Goal: Check status: Check status

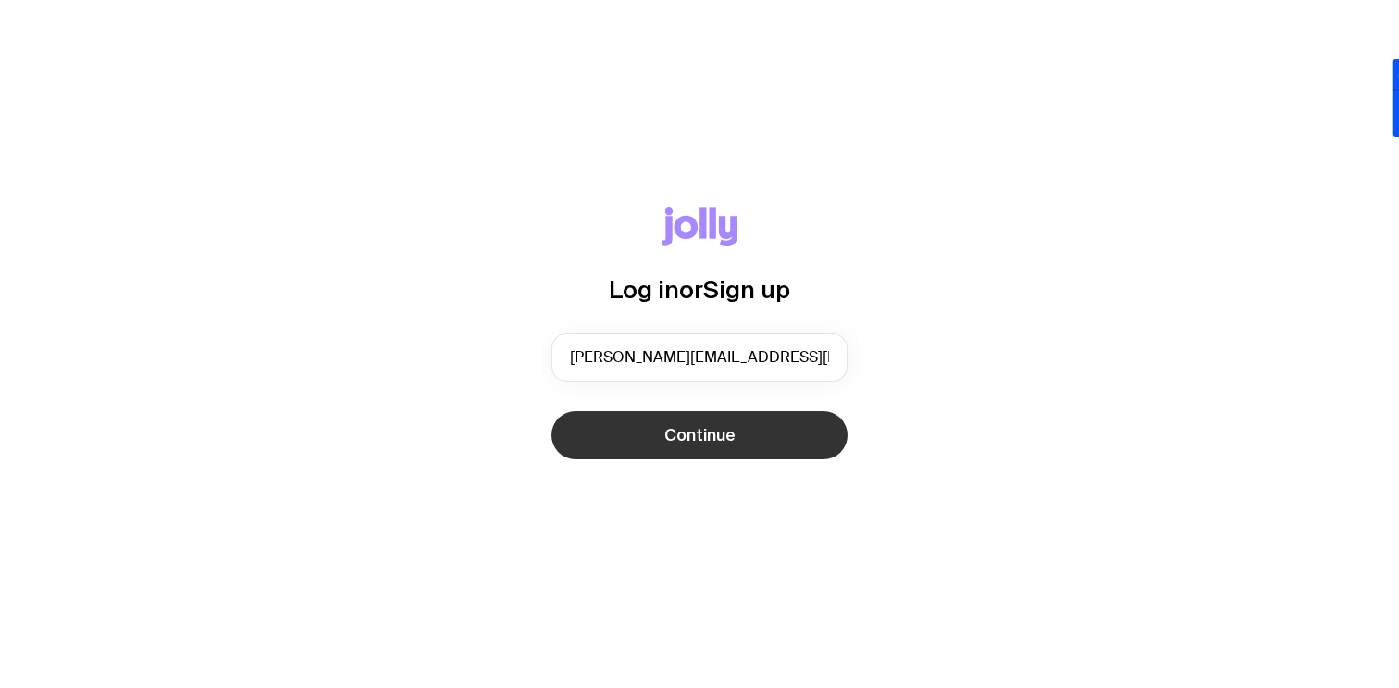
click at [694, 436] on span "Continue" at bounding box center [699, 435] width 71 height 22
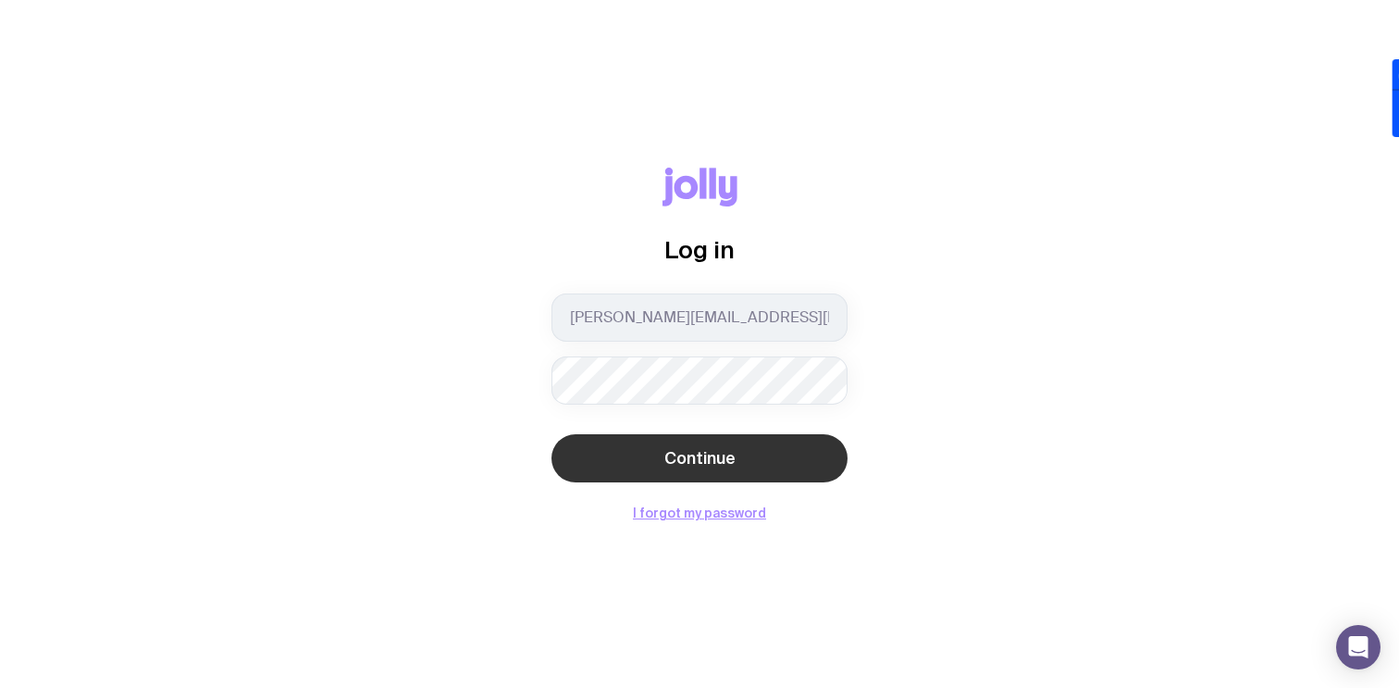
click at [700, 465] on span "Continue" at bounding box center [699, 458] width 71 height 22
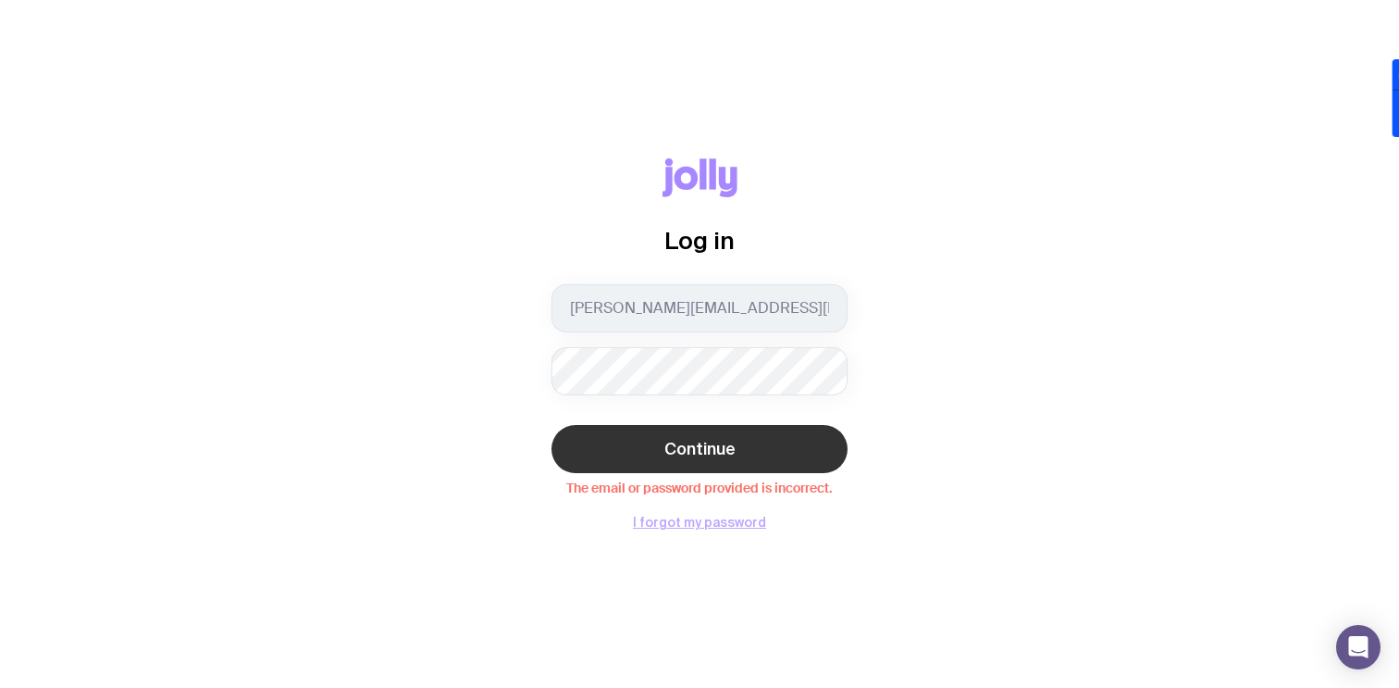
click at [743, 521] on button "I forgot my password" at bounding box center [699, 521] width 133 height 15
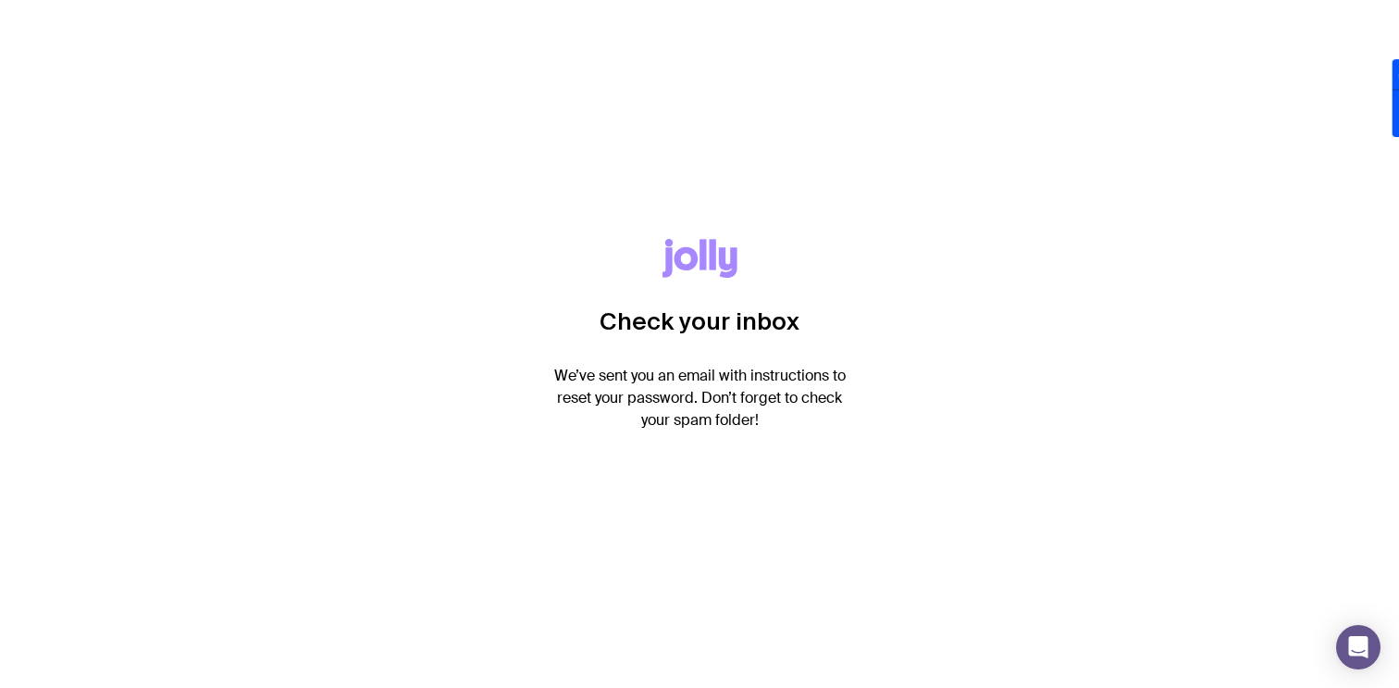
click at [225, 168] on div "Check your inbox We’ve sent you an email with instructions to reset your passwo…" at bounding box center [699, 344] width 1399 height 688
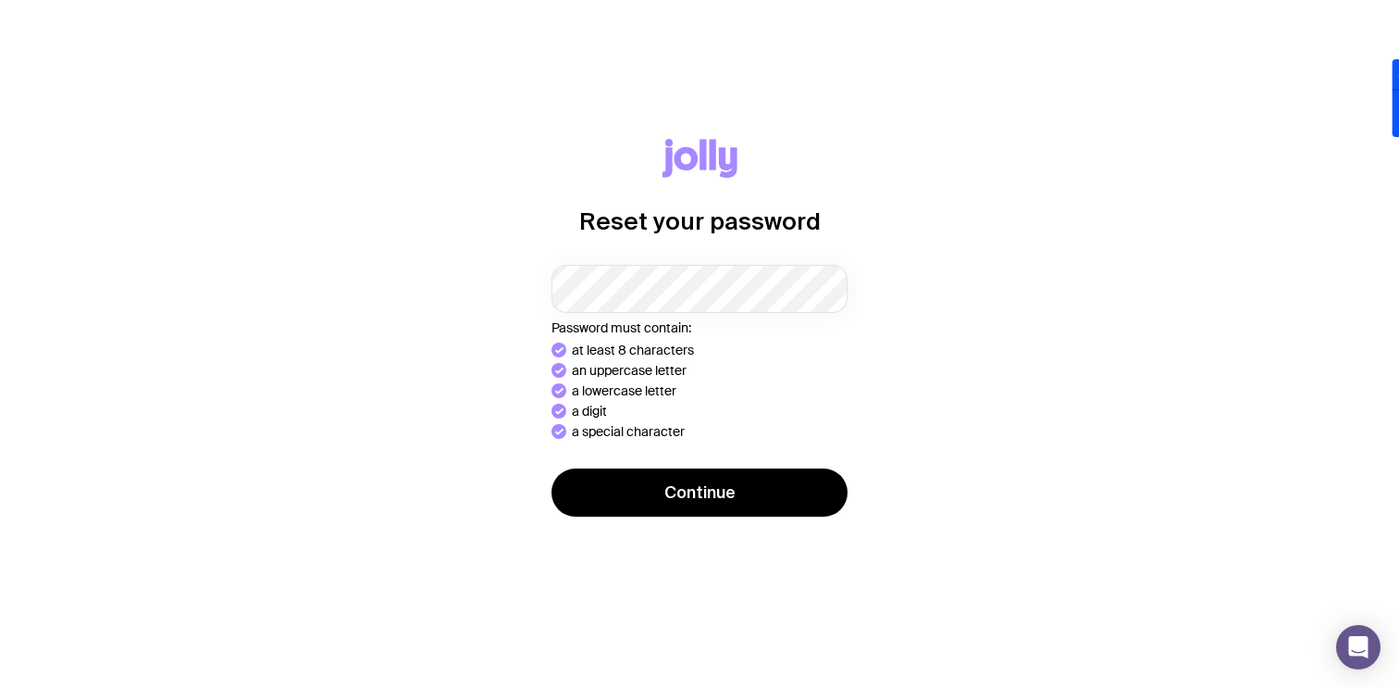
click at [423, 272] on div "Reset your password Password must contain: at least 8 characters an uppercase l…" at bounding box center [699, 344] width 1310 height 411
click at [648, 518] on div "Reset your password Password must contain: at least 8 characters an uppercase l…" at bounding box center [699, 344] width 1310 height 411
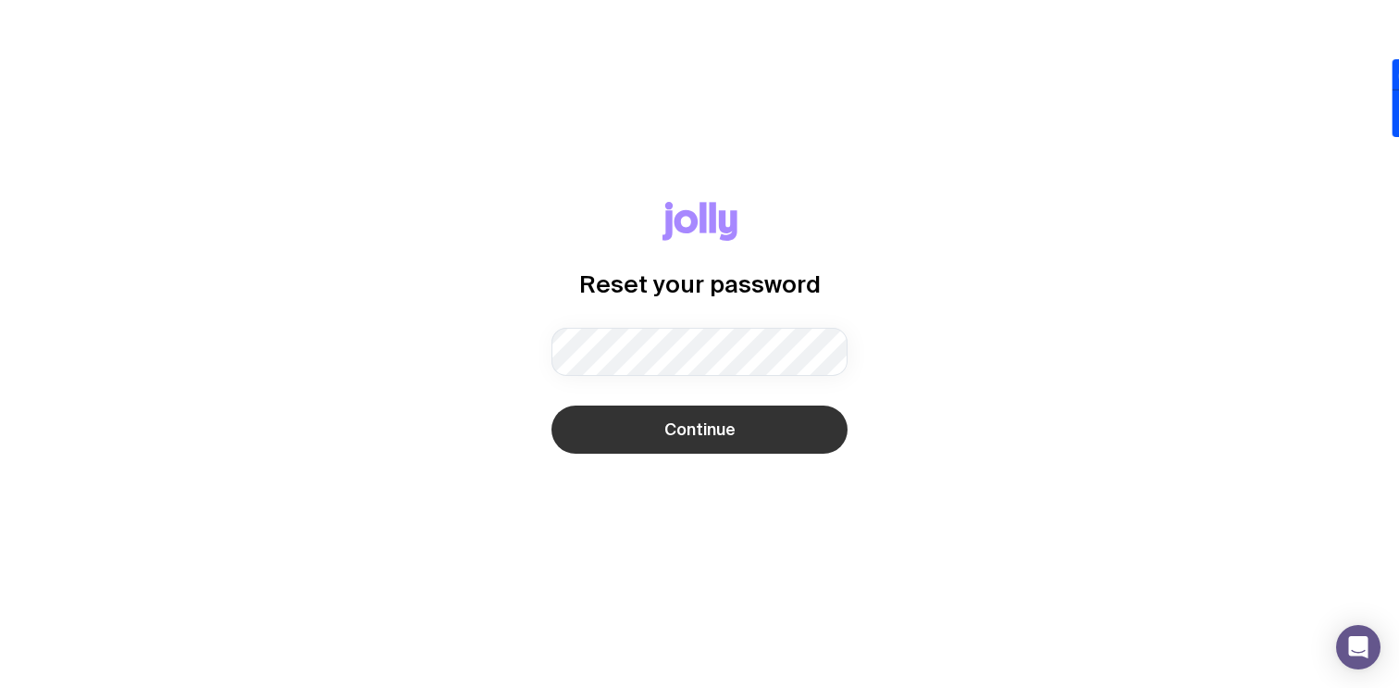
click at [710, 445] on button "Continue" at bounding box center [699, 429] width 296 height 48
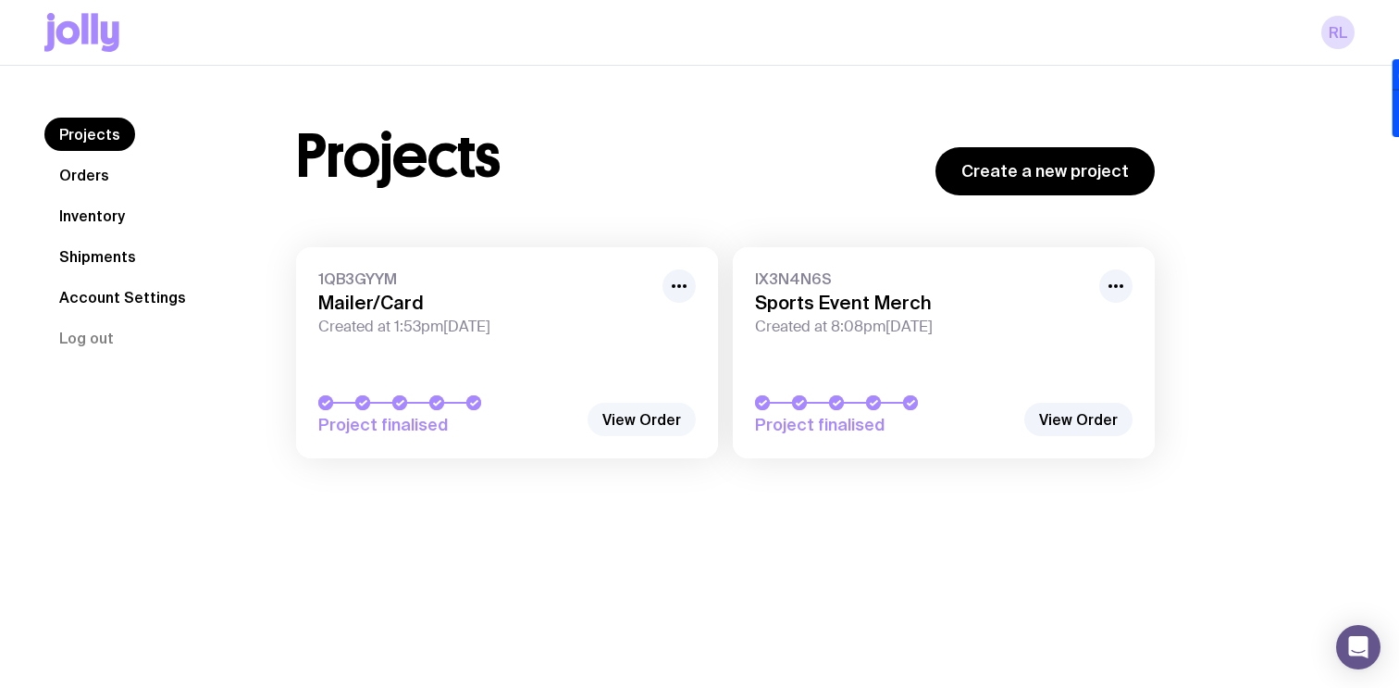
click at [634, 415] on link "View Order" at bounding box center [642, 419] width 108 height 33
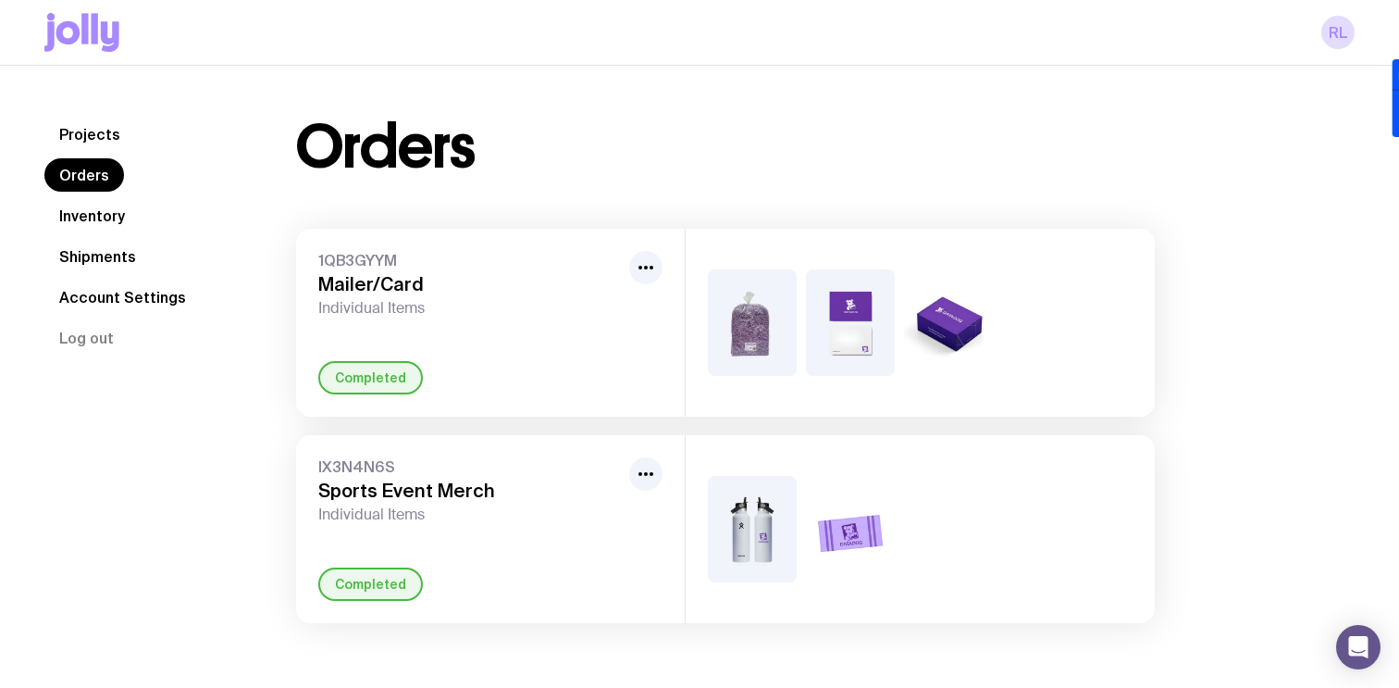
click at [959, 327] on img at bounding box center [948, 322] width 89 height 106
click at [640, 262] on icon "button" at bounding box center [646, 267] width 22 height 22
click at [721, 194] on div "Orders 1QB3GYYM Mailer/Card Individual Items Rename Completed IX3N4N6S Sports E…" at bounding box center [726, 370] width 948 height 505
click at [951, 329] on img at bounding box center [948, 322] width 89 height 106
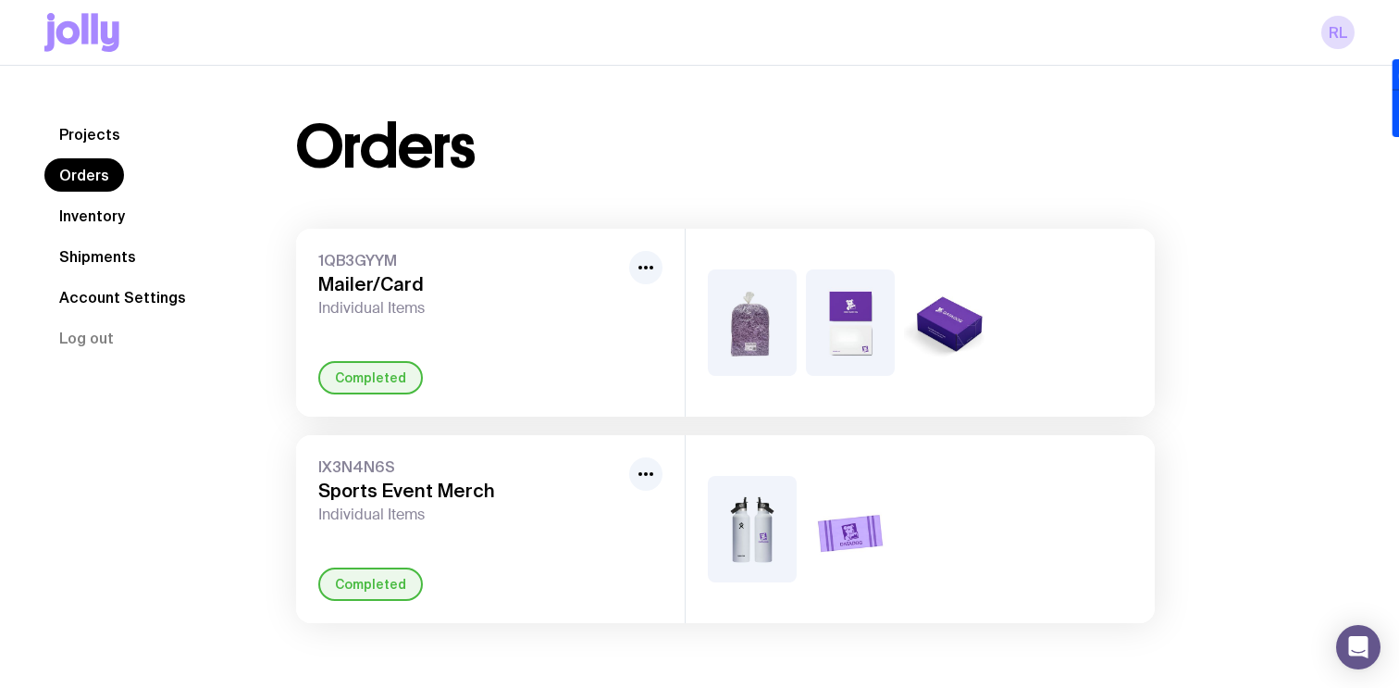
click at [352, 282] on h3 "Mailer/Card" at bounding box center [470, 284] width 304 height 22
click at [351, 262] on span "1QB3GYYM" at bounding box center [470, 260] width 304 height 19
click at [960, 323] on img at bounding box center [948, 322] width 89 height 106
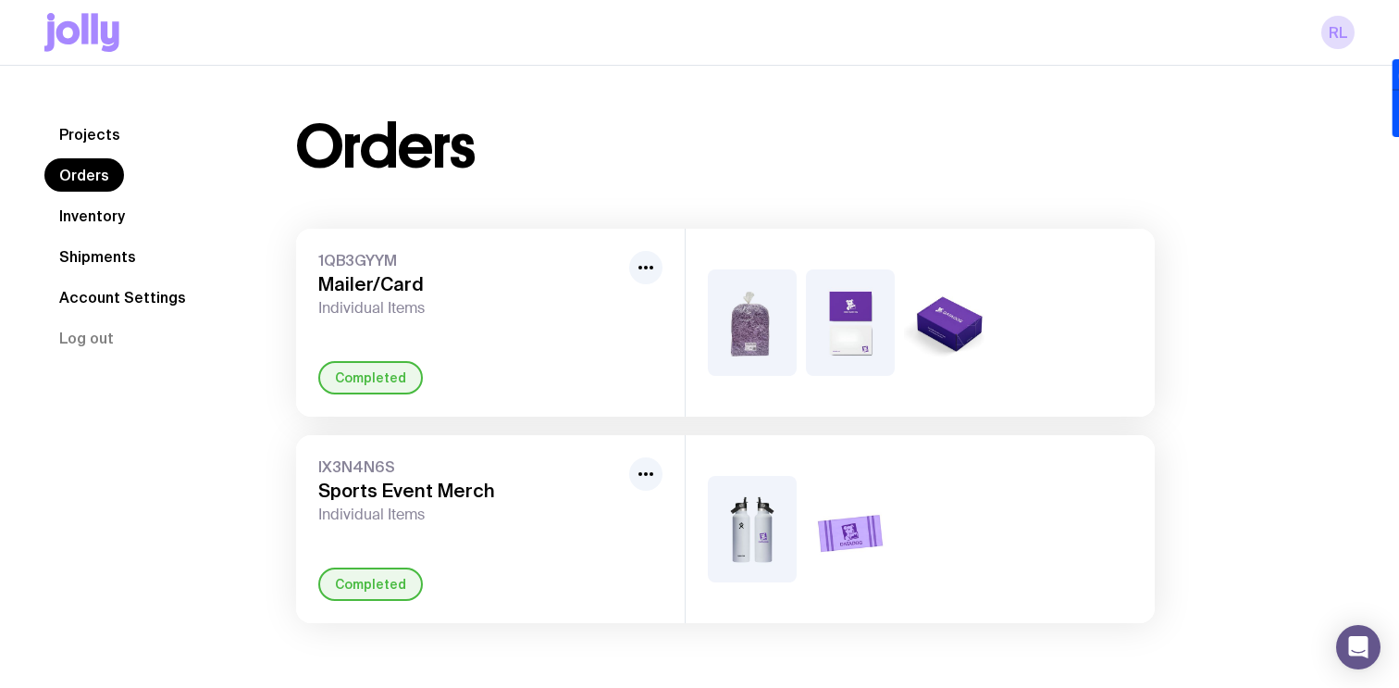
click at [876, 330] on img at bounding box center [850, 322] width 89 height 106
click at [766, 330] on img at bounding box center [752, 322] width 89 height 106
click at [365, 383] on div "Completed" at bounding box center [370, 377] width 105 height 33
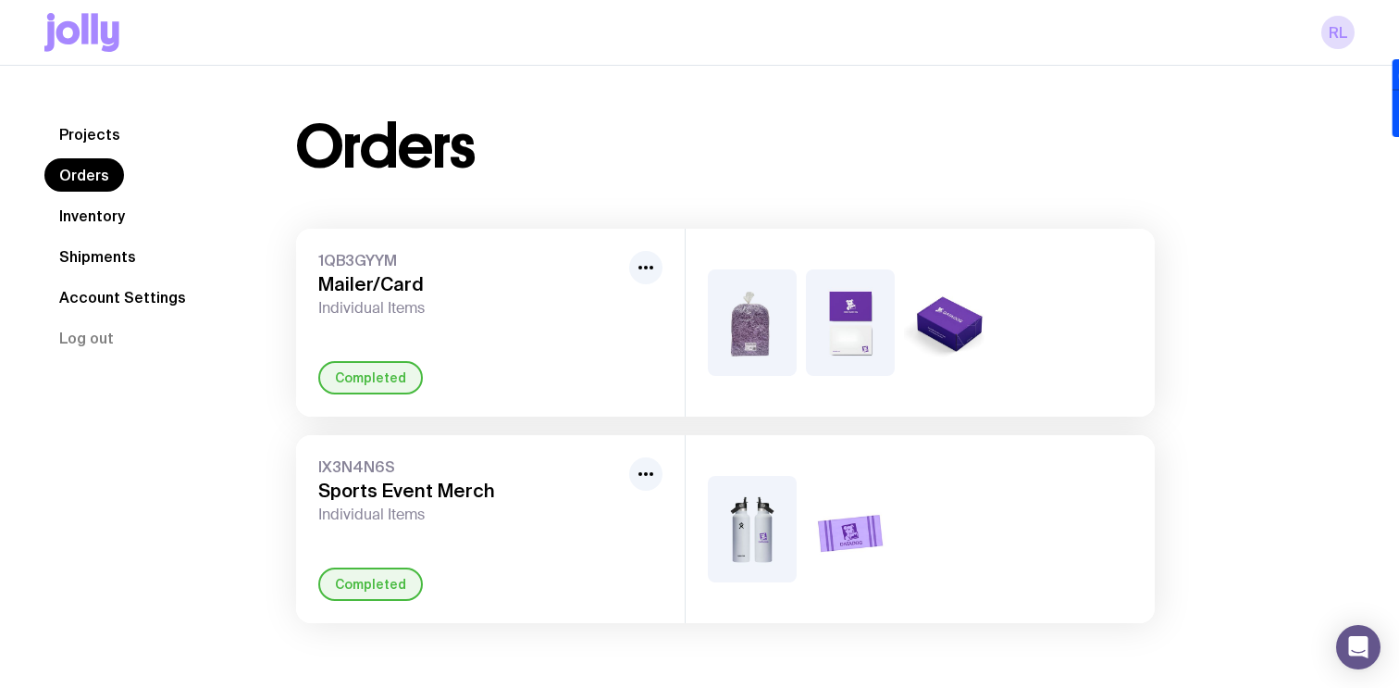
click at [80, 214] on link "Inventory" at bounding box center [91, 215] width 95 height 33
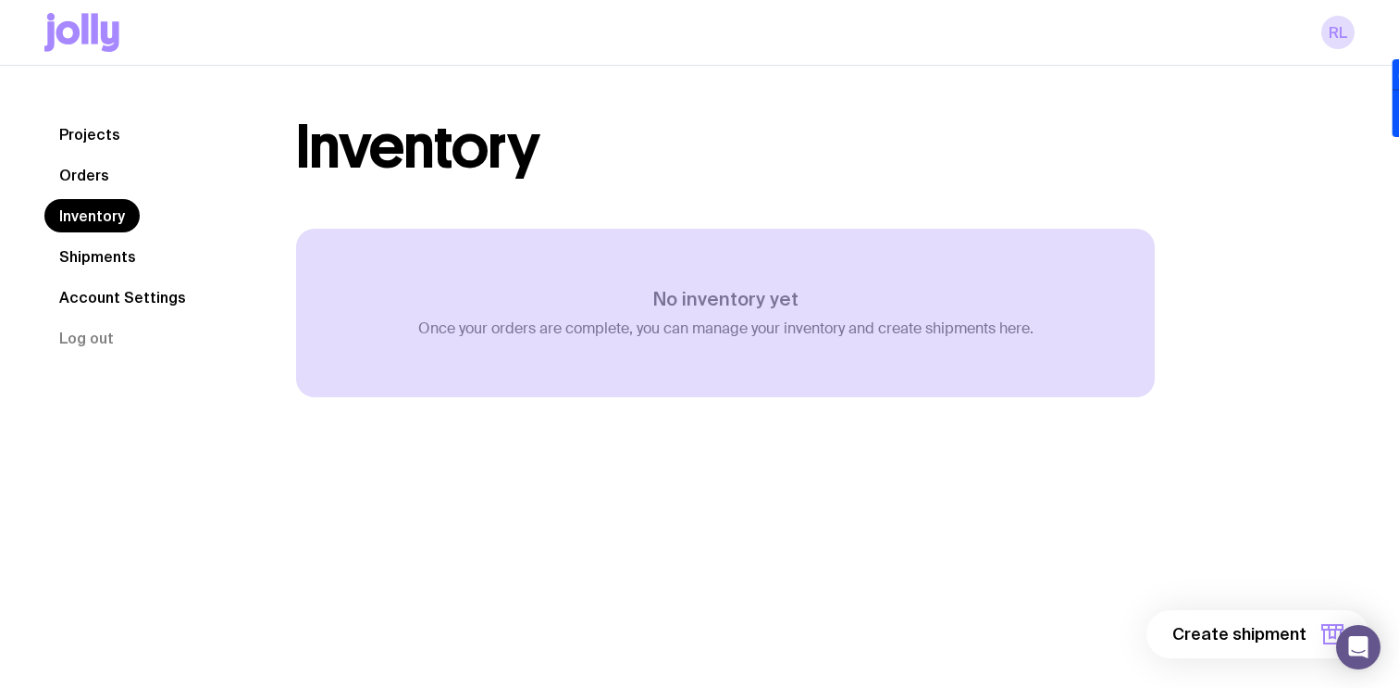
click at [97, 258] on link "Shipments" at bounding box center [97, 256] width 106 height 33
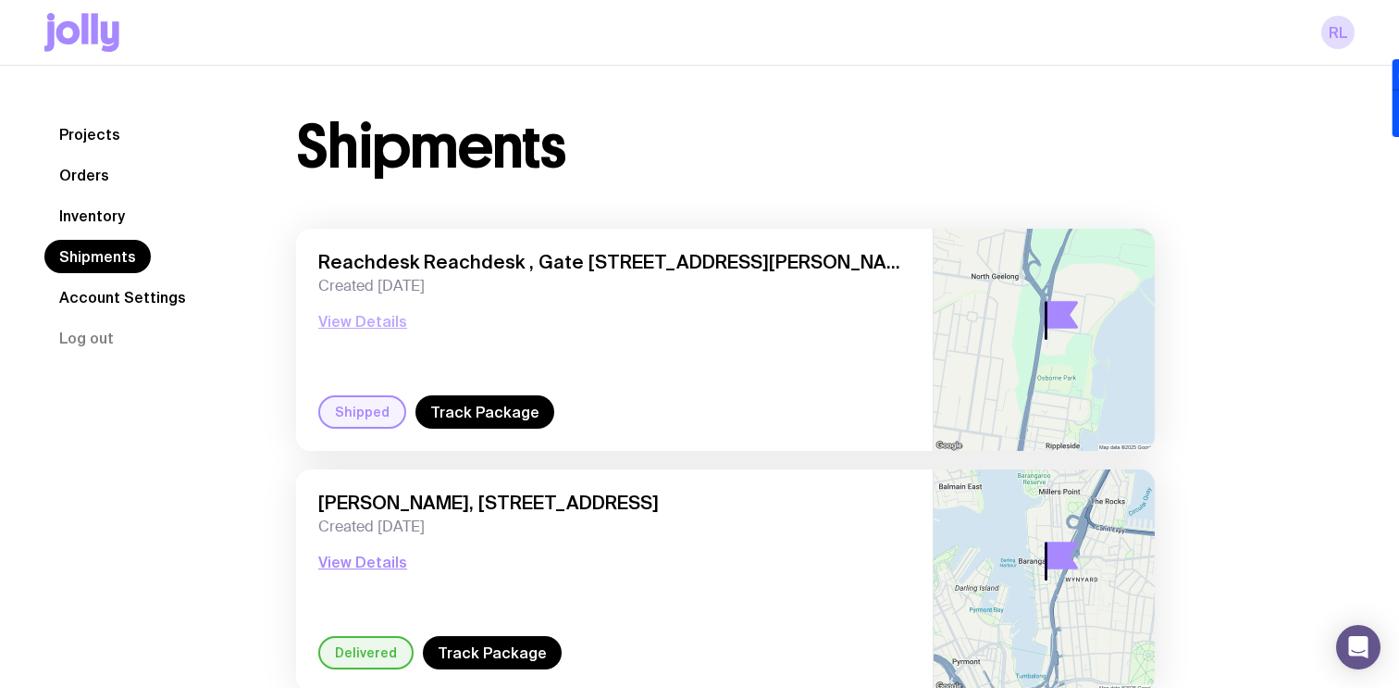
click at [375, 316] on button "View Details" at bounding box center [362, 321] width 89 height 22
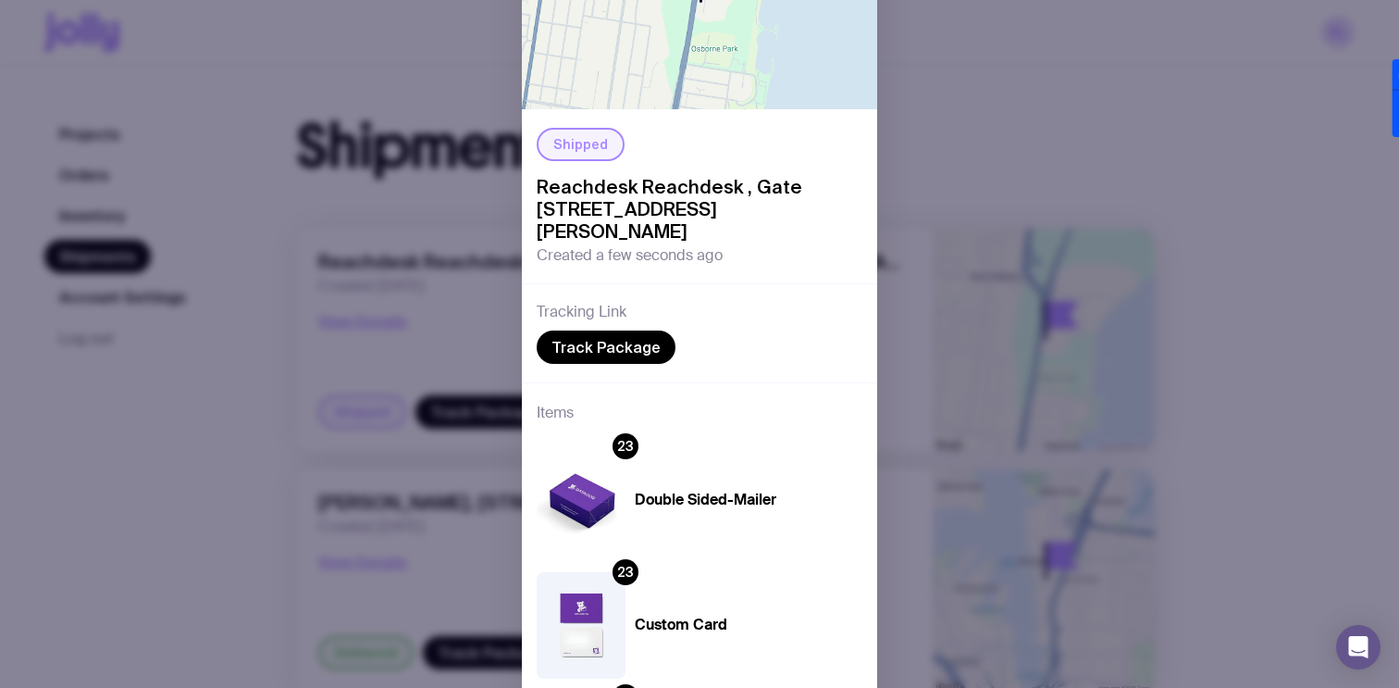
scroll to position [353, 0]
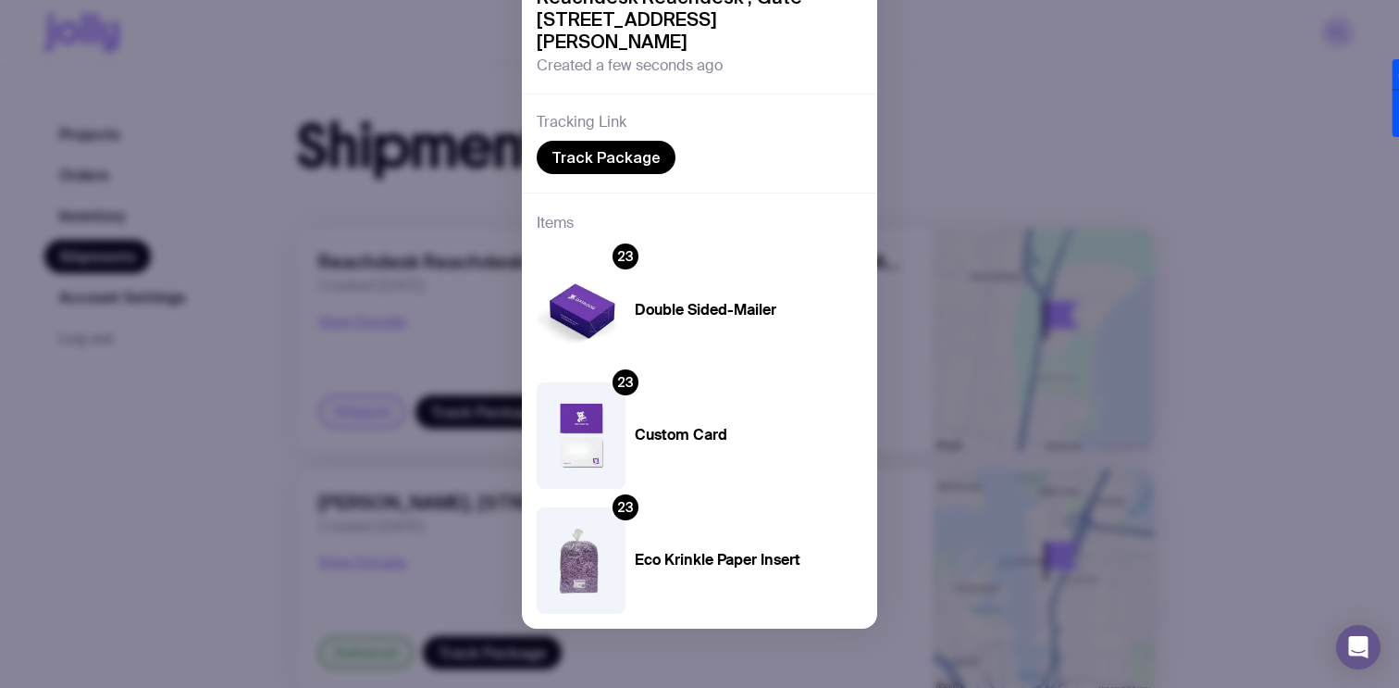
click at [592, 298] on img at bounding box center [581, 309] width 89 height 106
click at [589, 300] on img at bounding box center [581, 309] width 89 height 106
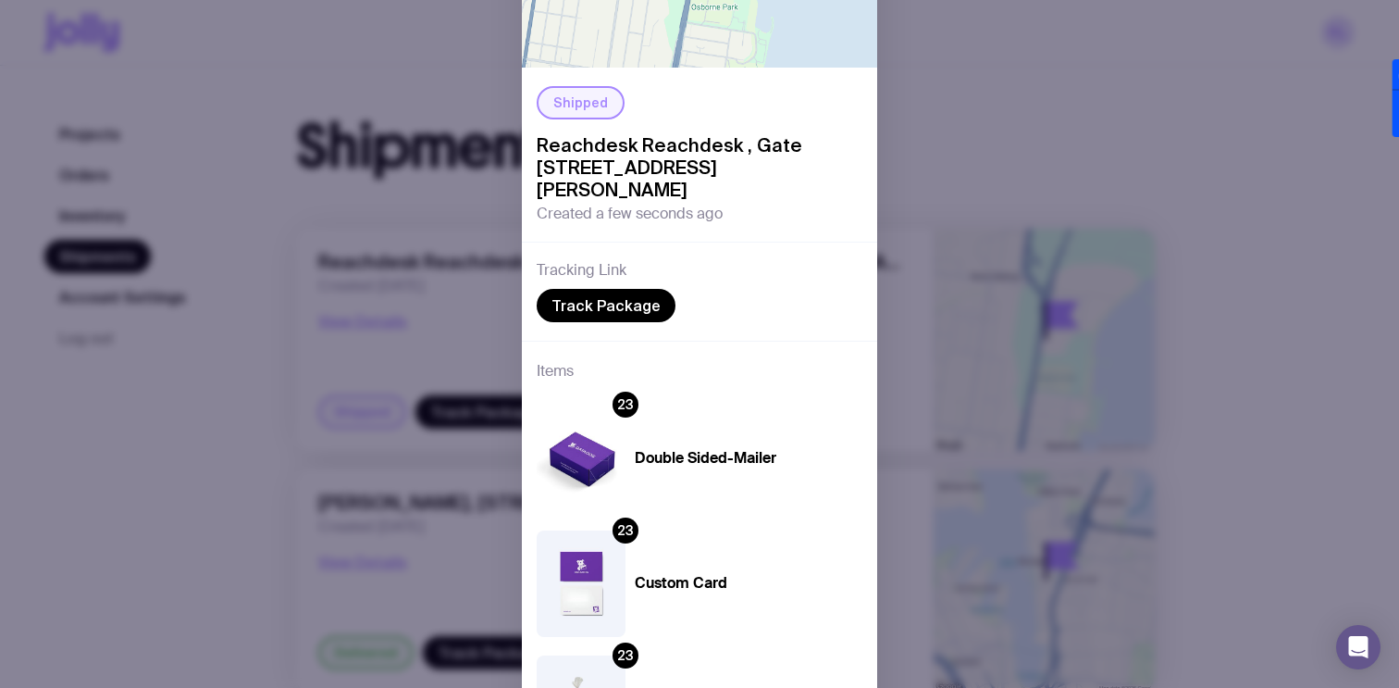
scroll to position [93, 0]
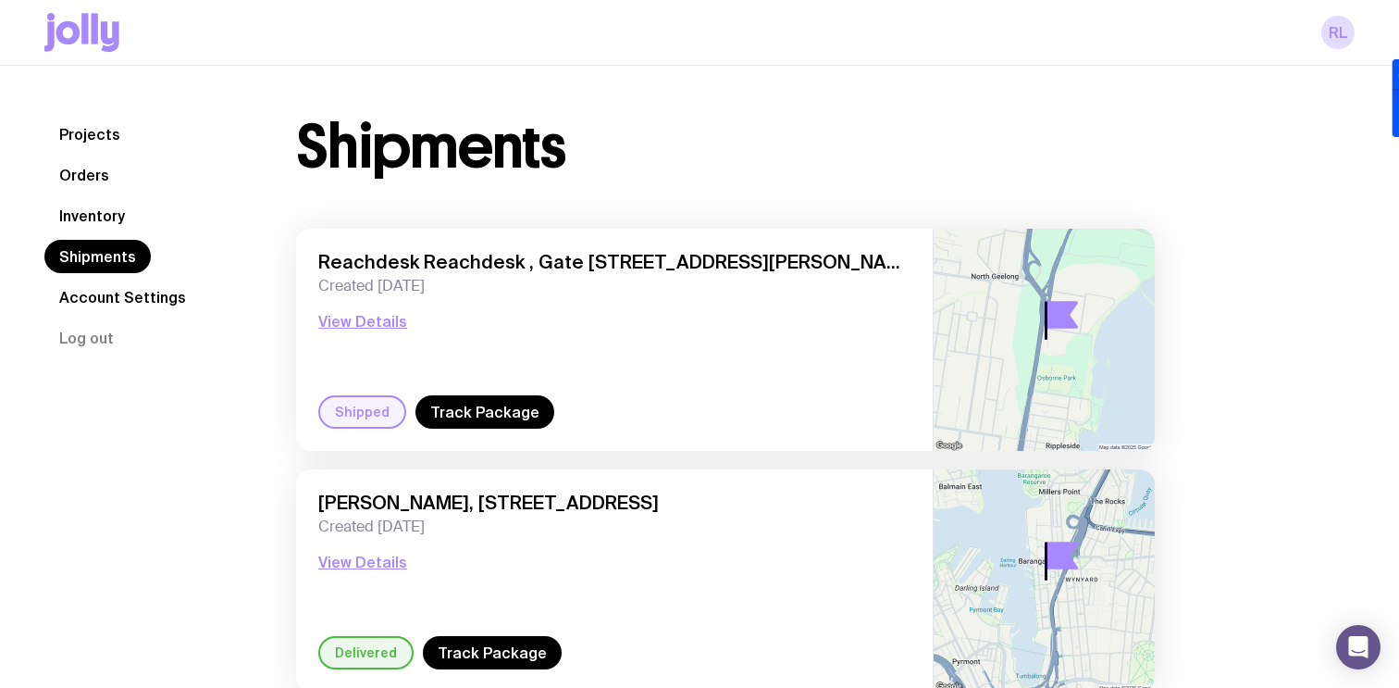
click at [97, 140] on link "Projects" at bounding box center [89, 134] width 91 height 33
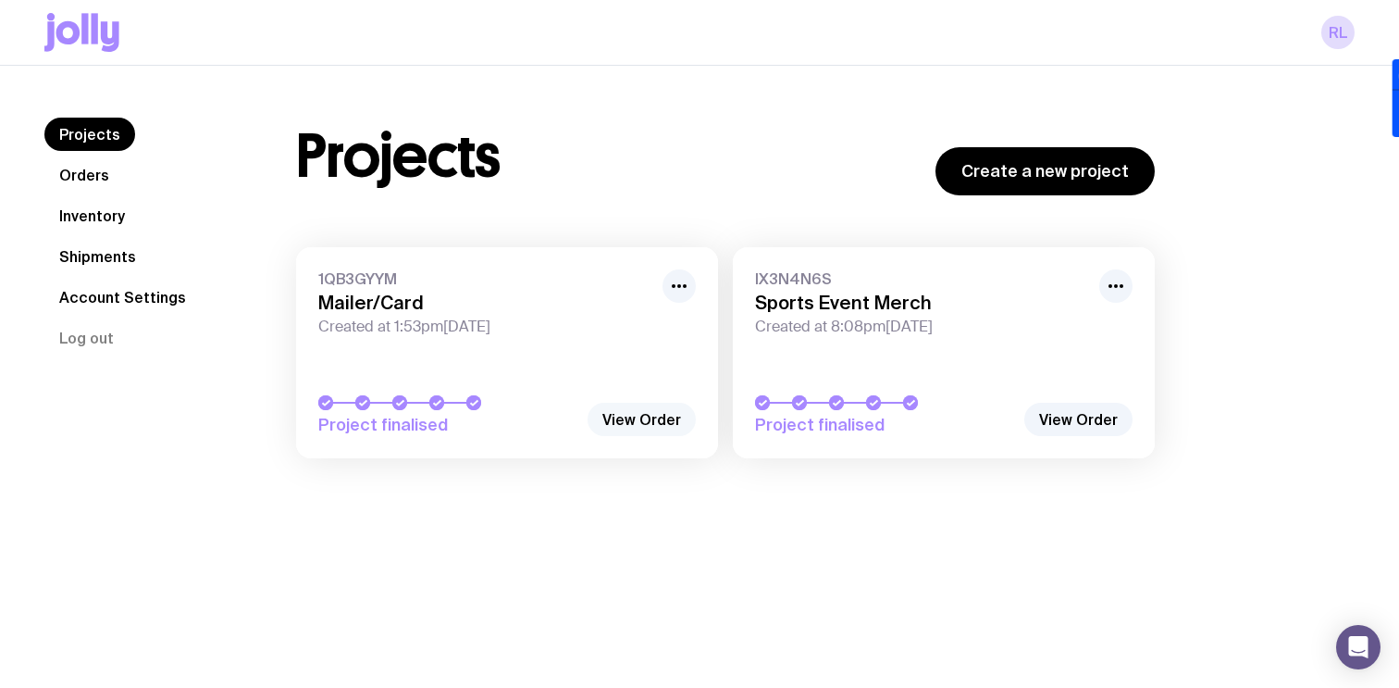
click at [635, 419] on link "View Order" at bounding box center [642, 419] width 108 height 33
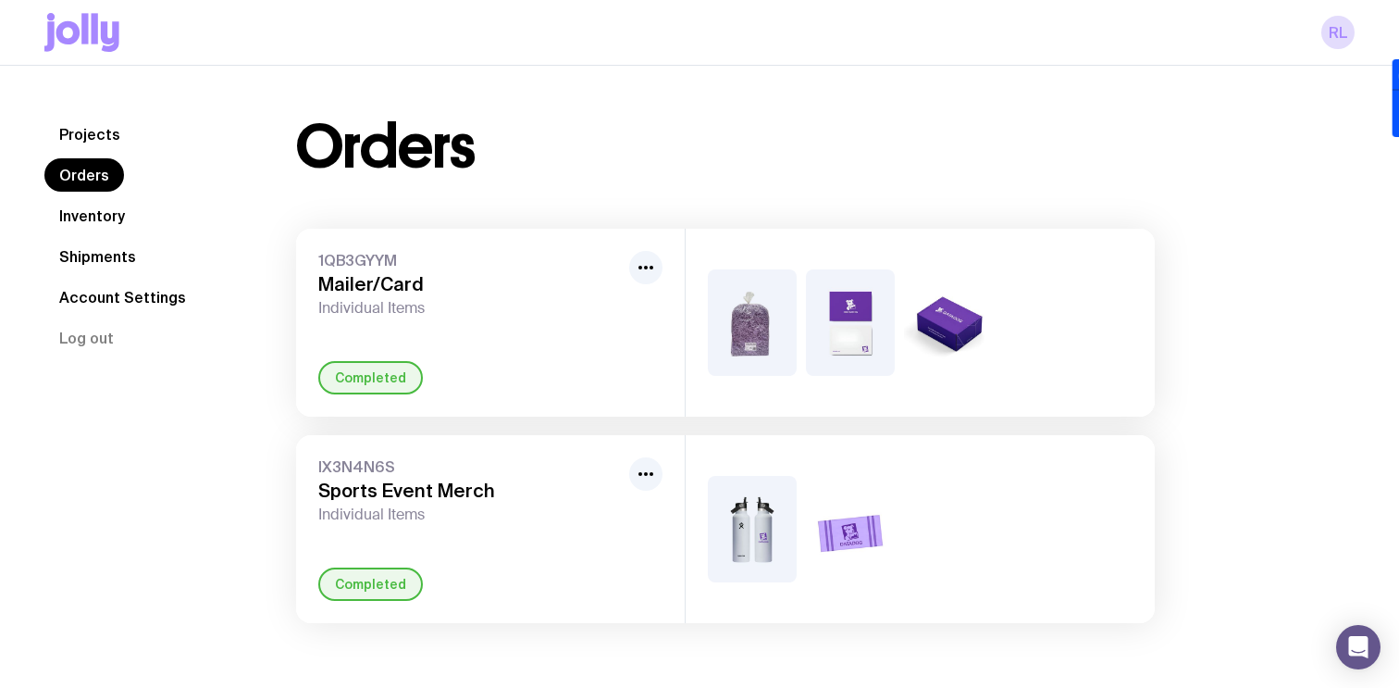
click at [984, 329] on img at bounding box center [948, 322] width 89 height 106
click at [985, 329] on img at bounding box center [948, 322] width 89 height 106
click at [102, 249] on link "Shipments" at bounding box center [97, 256] width 106 height 33
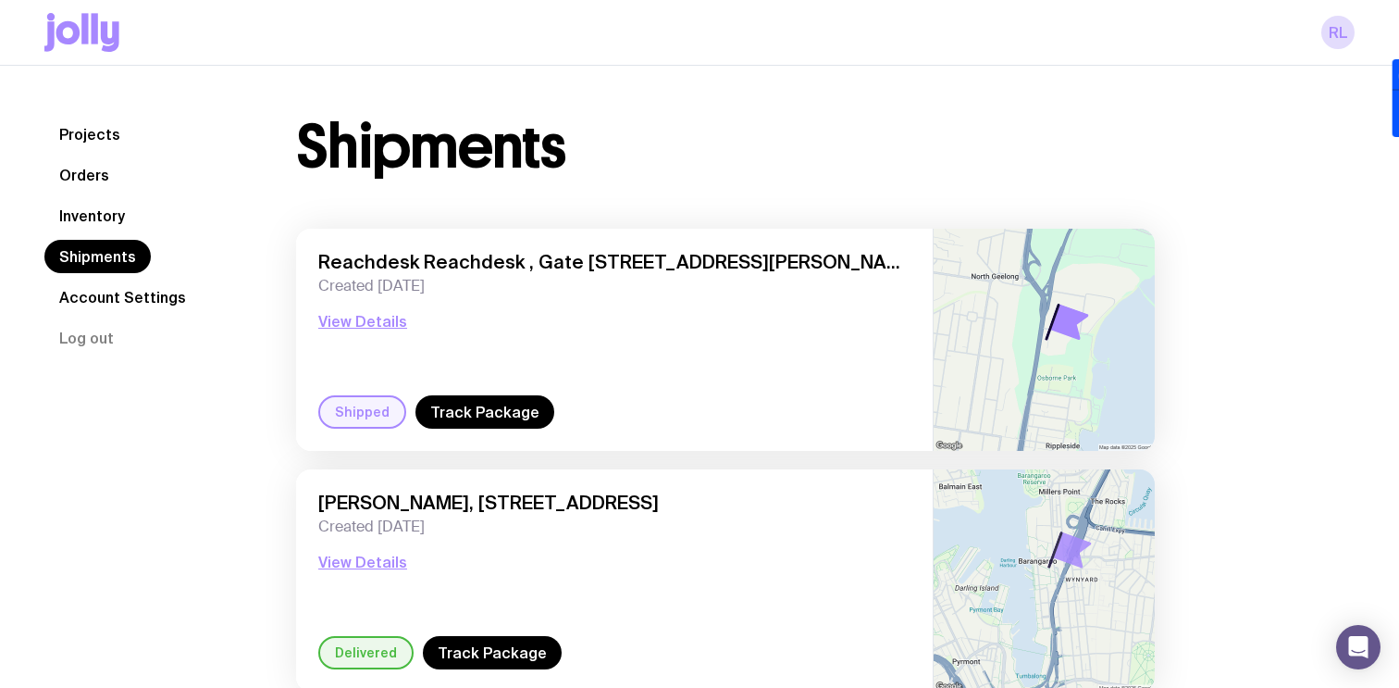
click at [108, 293] on link "Account Settings" at bounding box center [122, 296] width 156 height 33
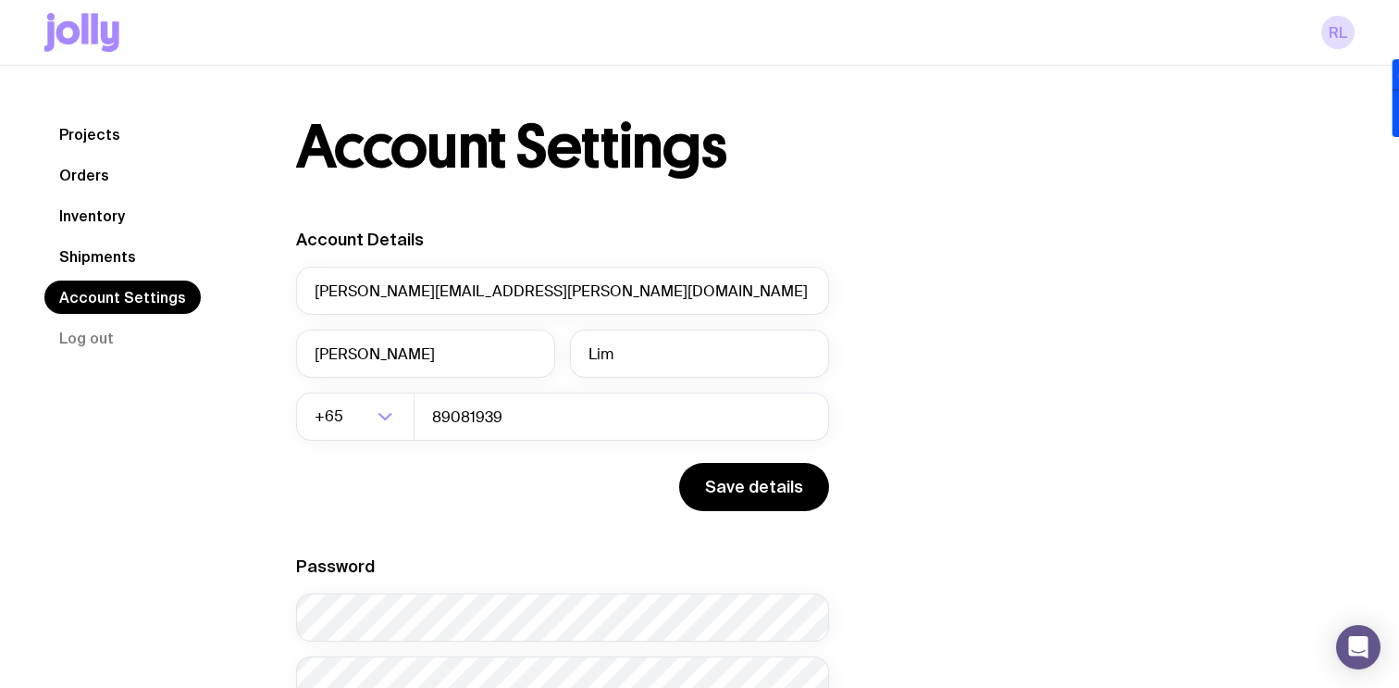
click at [93, 210] on link "Inventory" at bounding box center [91, 215] width 95 height 33
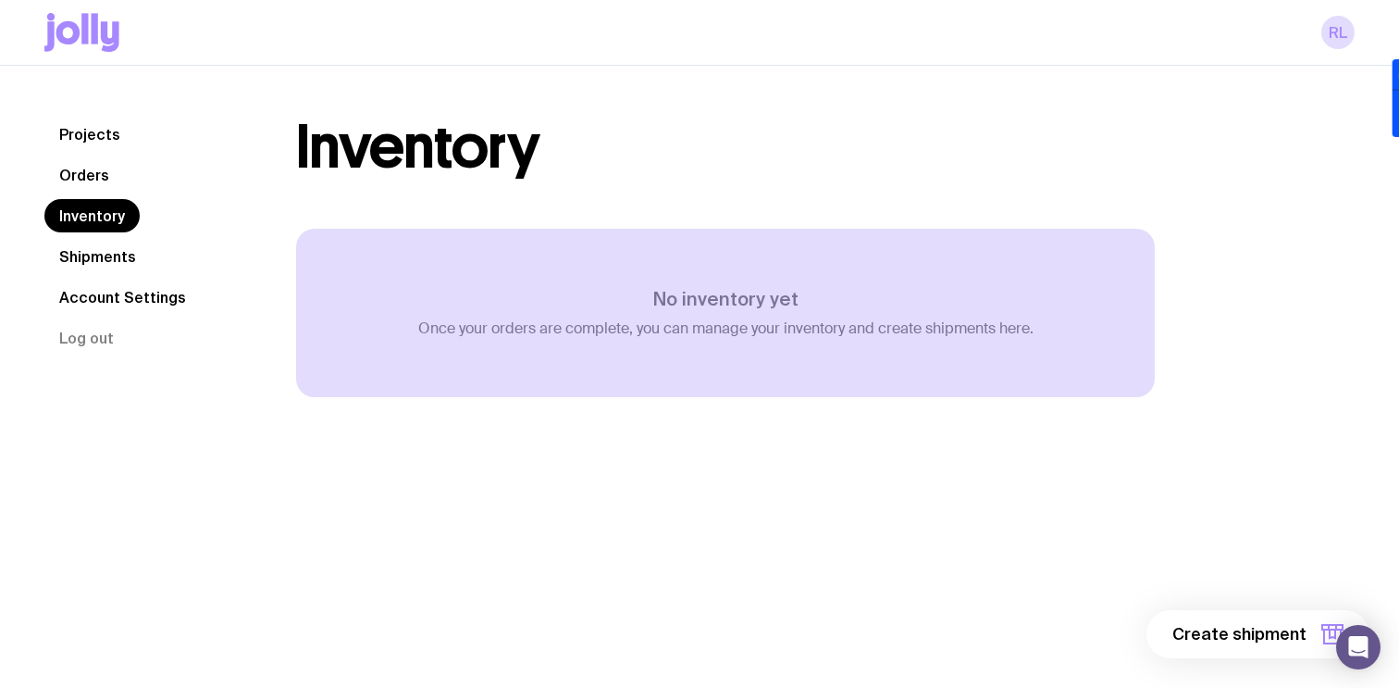
click at [88, 173] on link "Orders" at bounding box center [84, 174] width 80 height 33
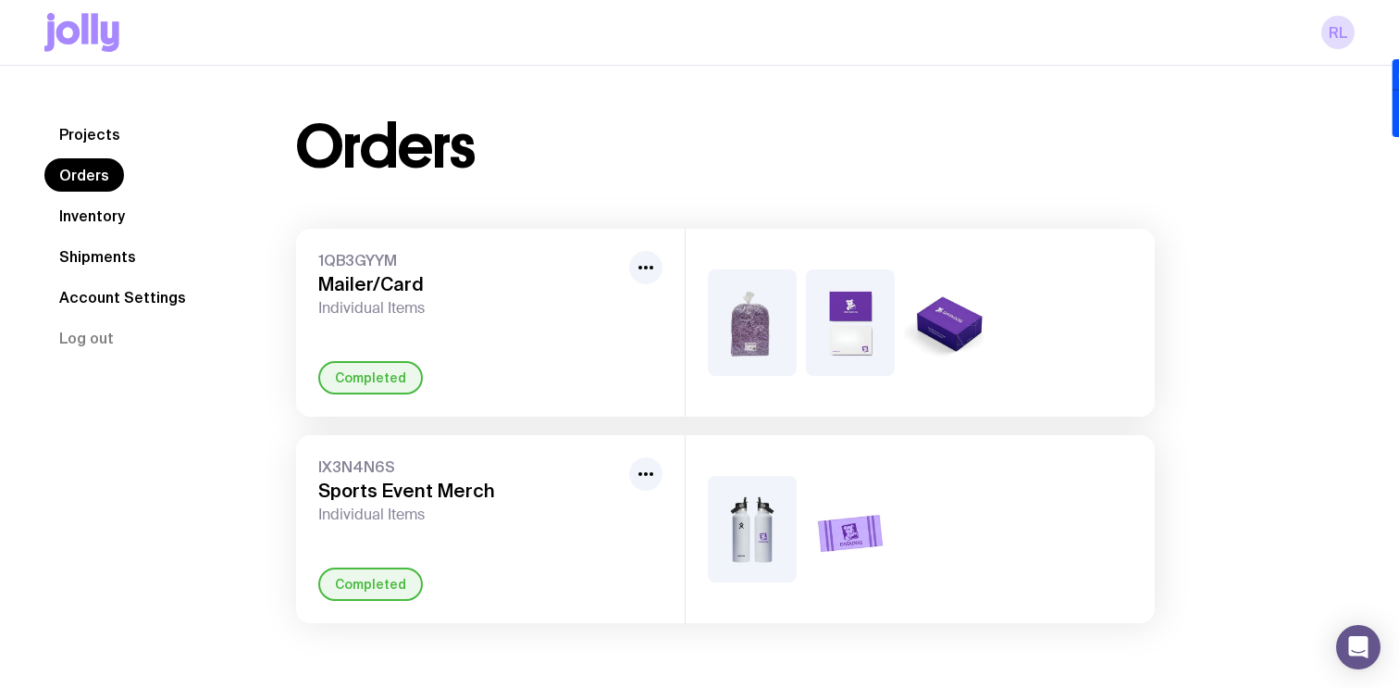
click at [88, 128] on link "Projects" at bounding box center [89, 134] width 91 height 33
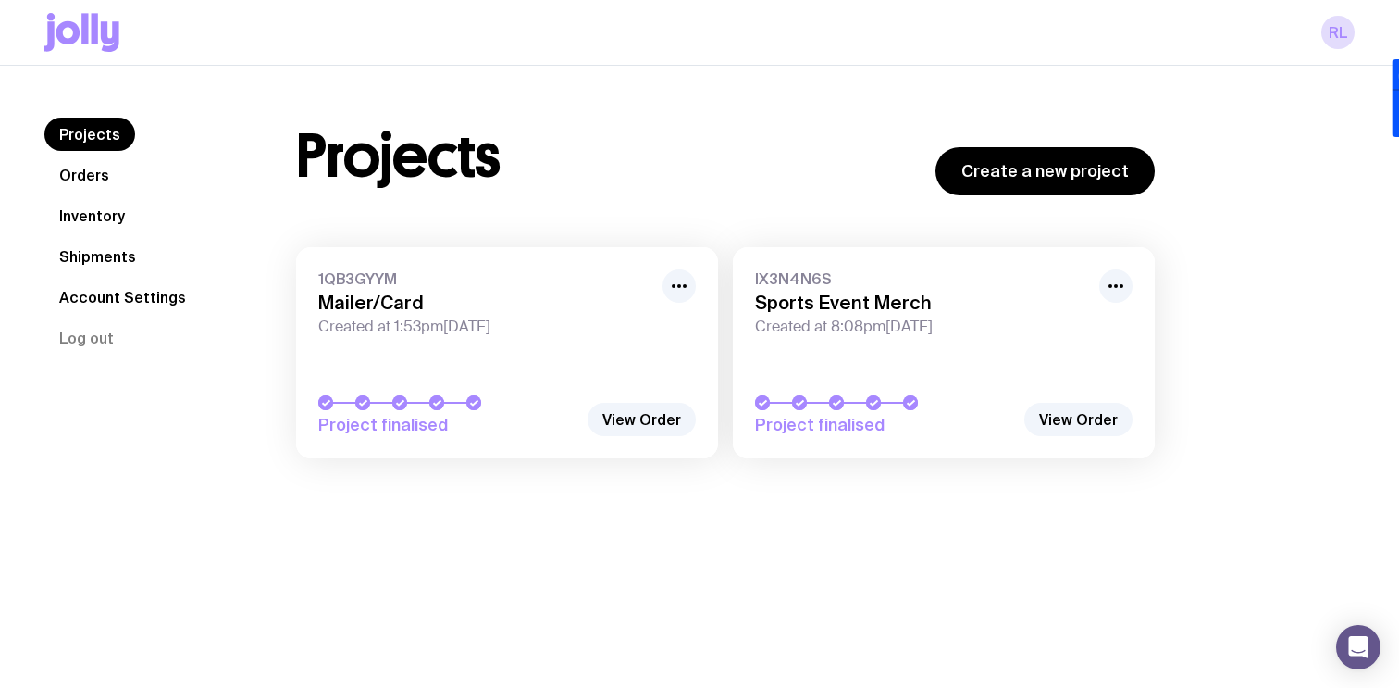
click at [638, 436] on link "1QB3GYYM Mailer/Card Created at 1:53pm, Fri 15th Aug 2025 Project finalised" at bounding box center [507, 352] width 422 height 211
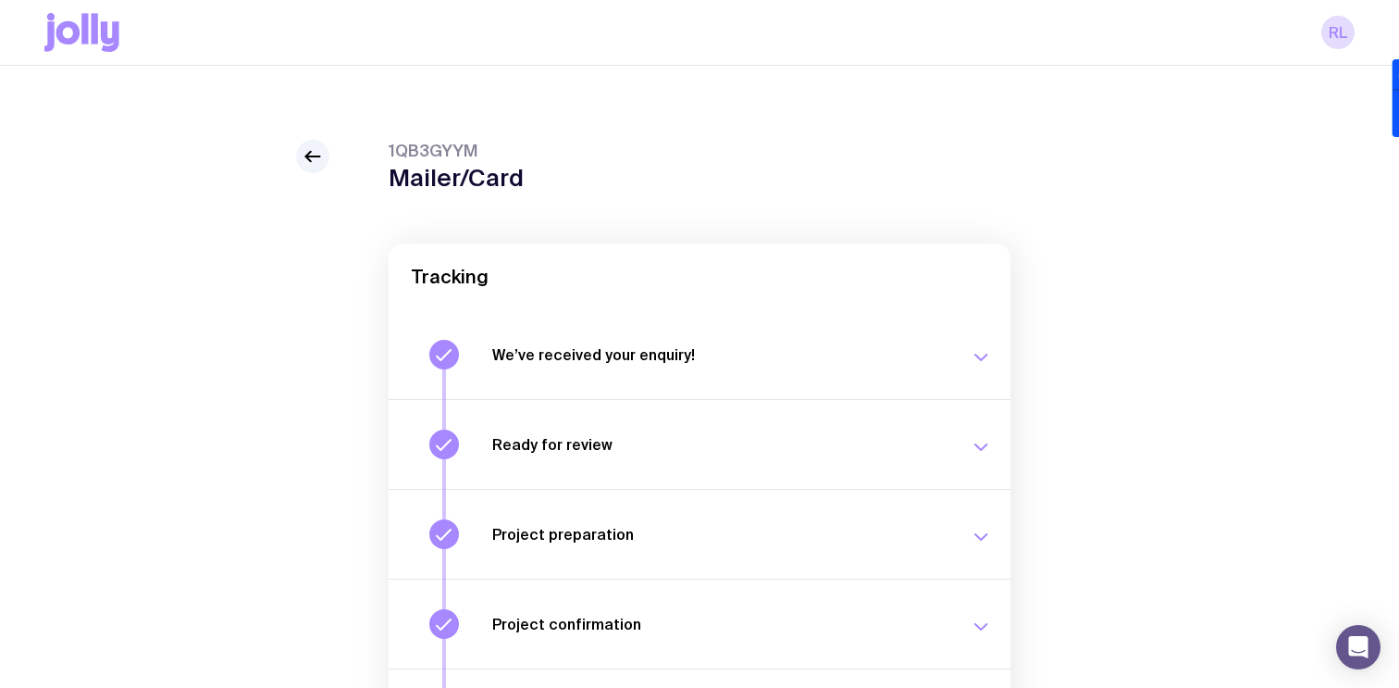
scroll to position [275, 0]
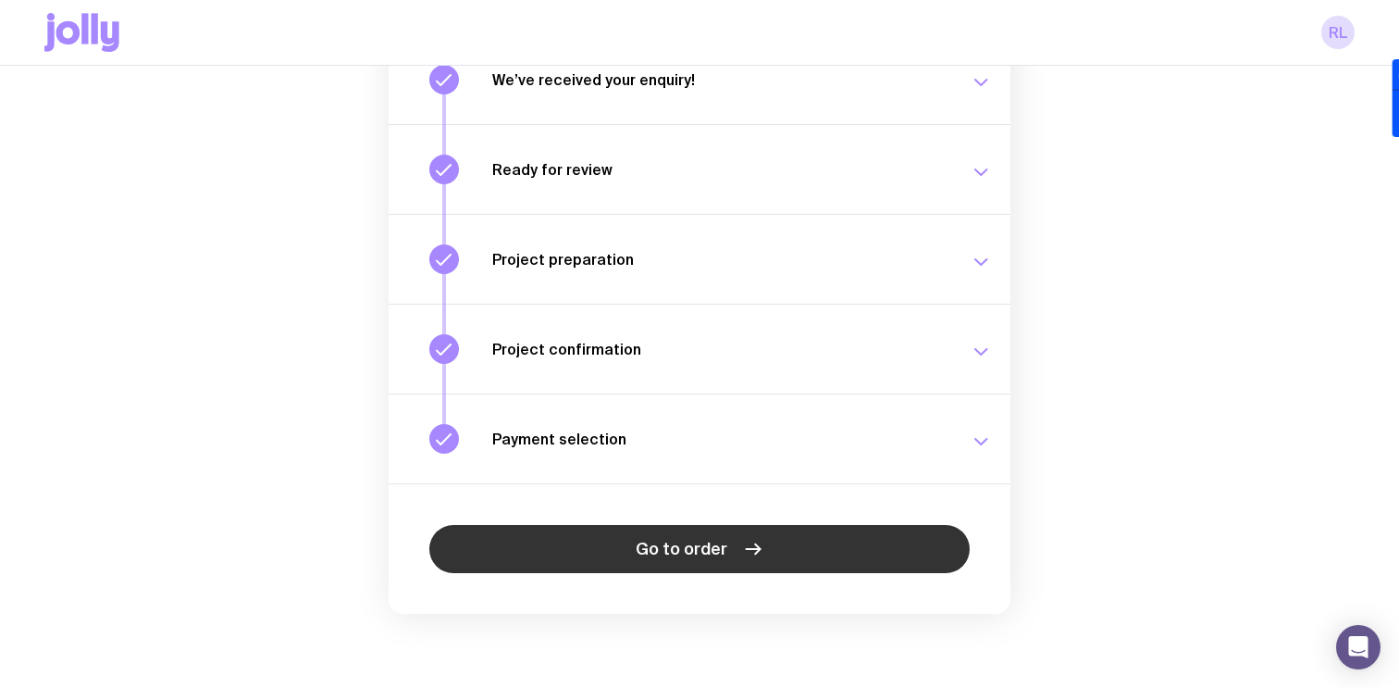
click at [659, 548] on span "Go to order" at bounding box center [682, 549] width 92 height 22
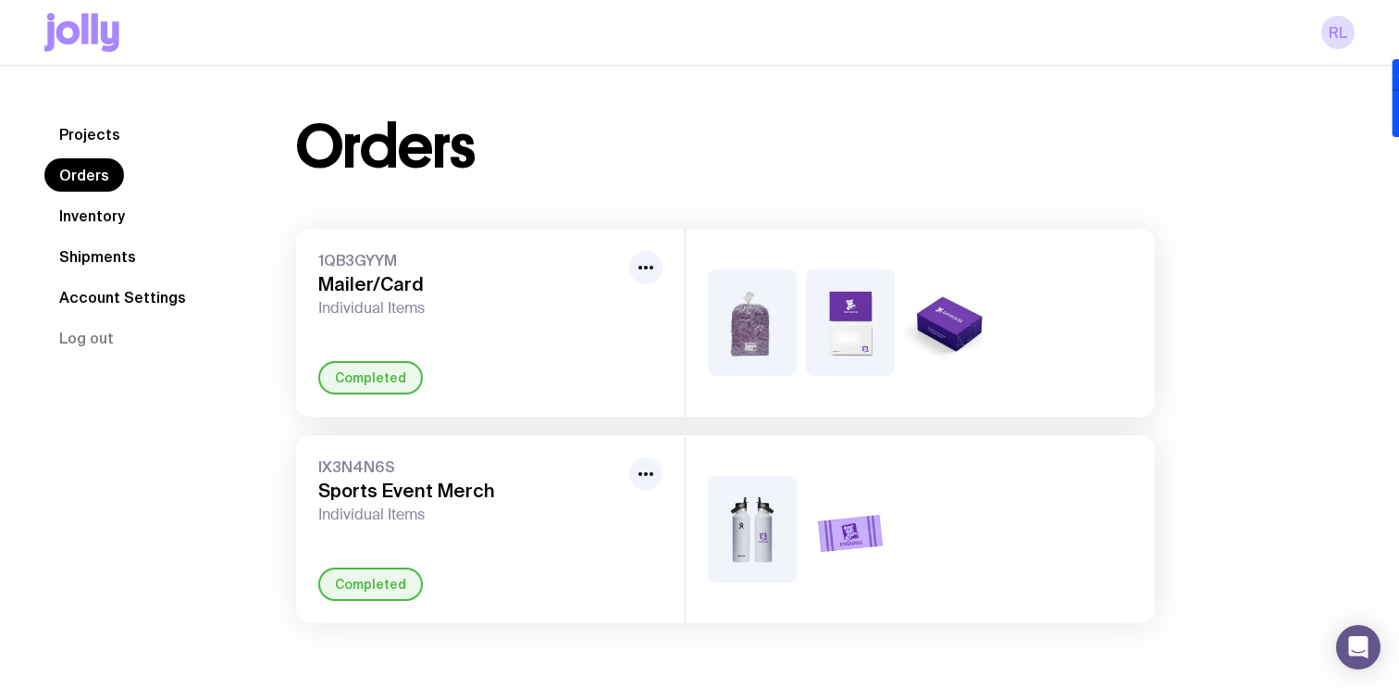
click at [978, 318] on img at bounding box center [948, 322] width 89 height 106
click at [945, 322] on img at bounding box center [948, 322] width 89 height 106
click at [114, 261] on link "Shipments" at bounding box center [97, 256] width 106 height 33
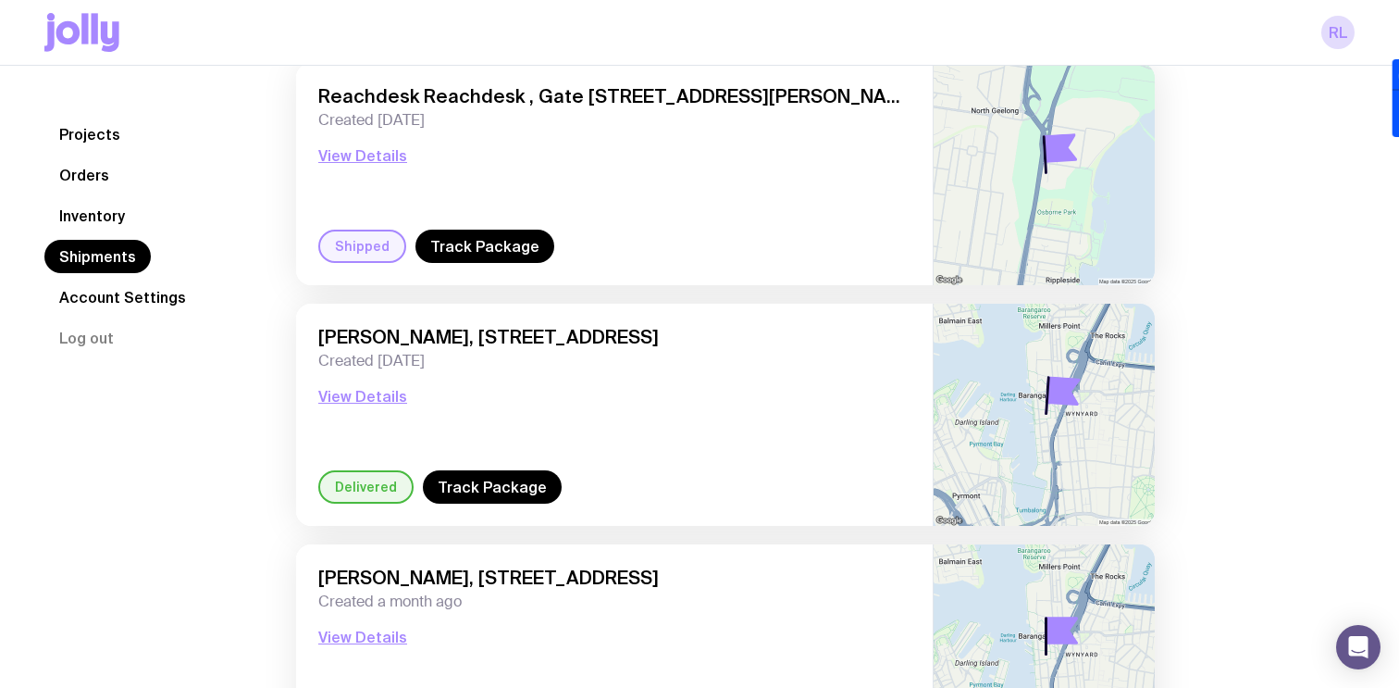
scroll to position [173, 0]
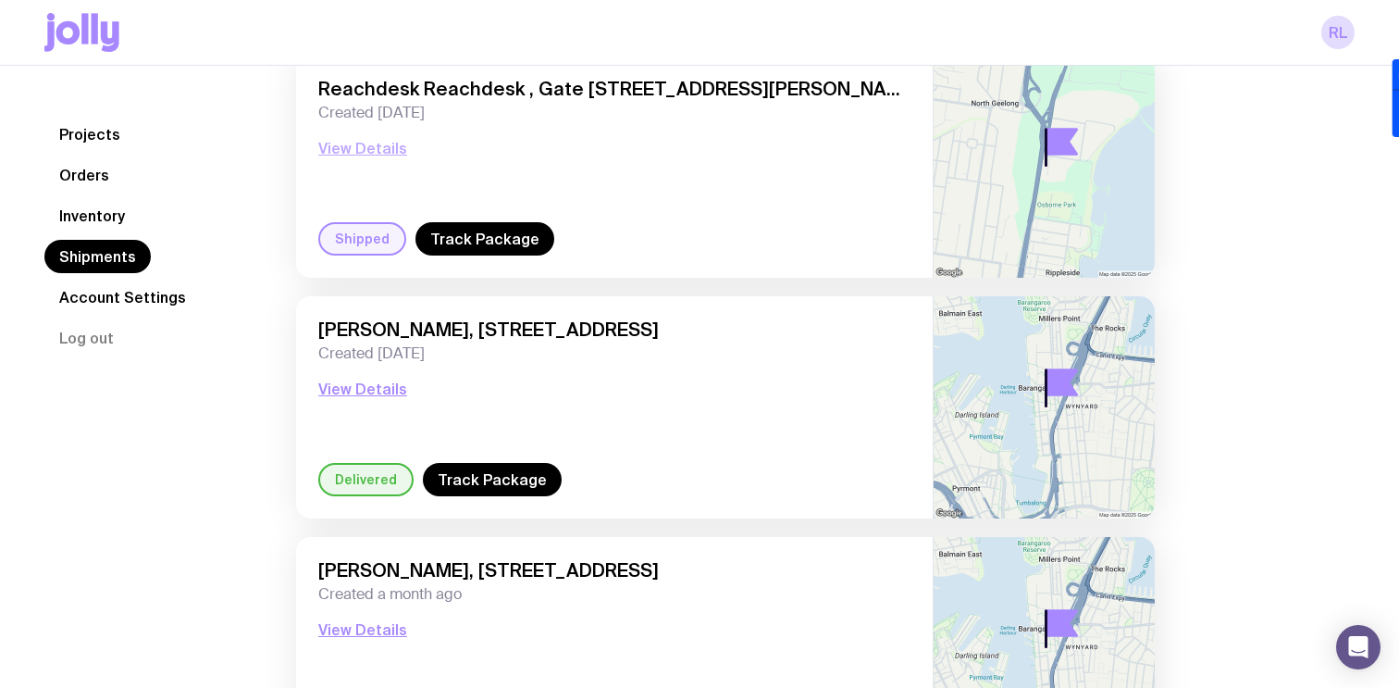
click at [370, 150] on button "View Details" at bounding box center [362, 148] width 89 height 22
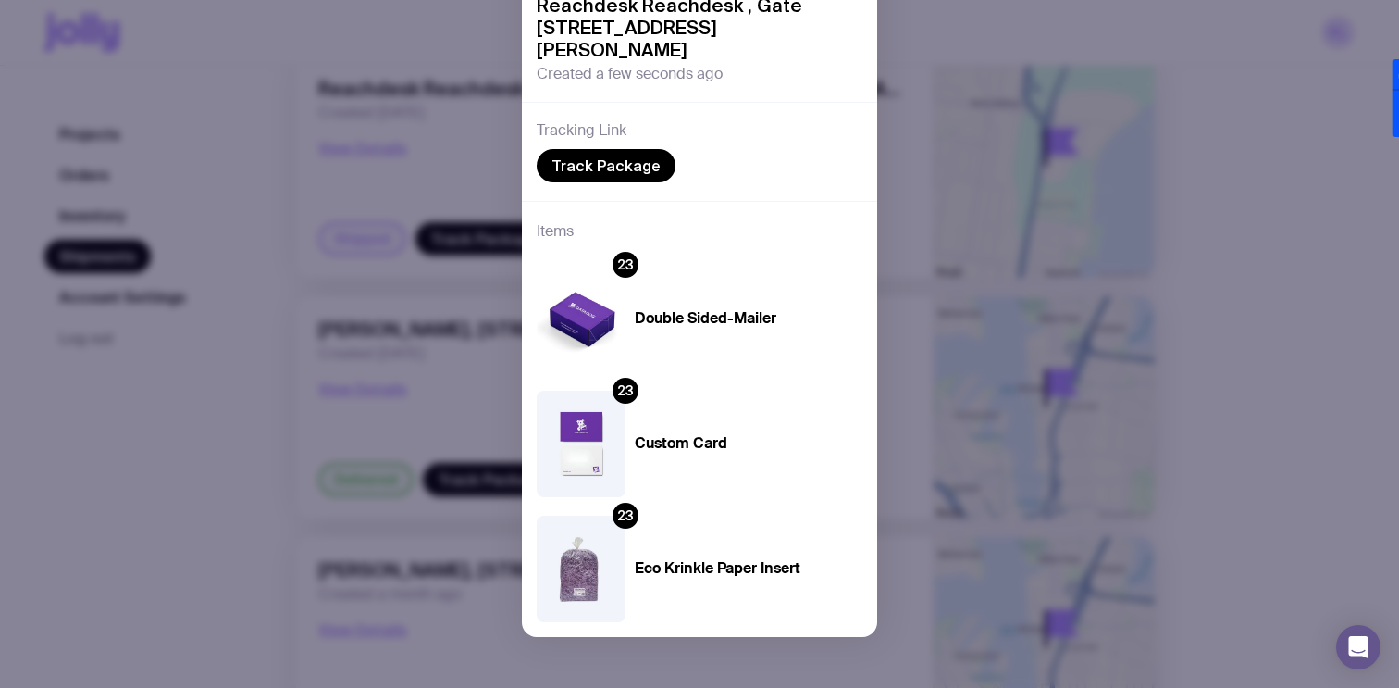
scroll to position [353, 0]
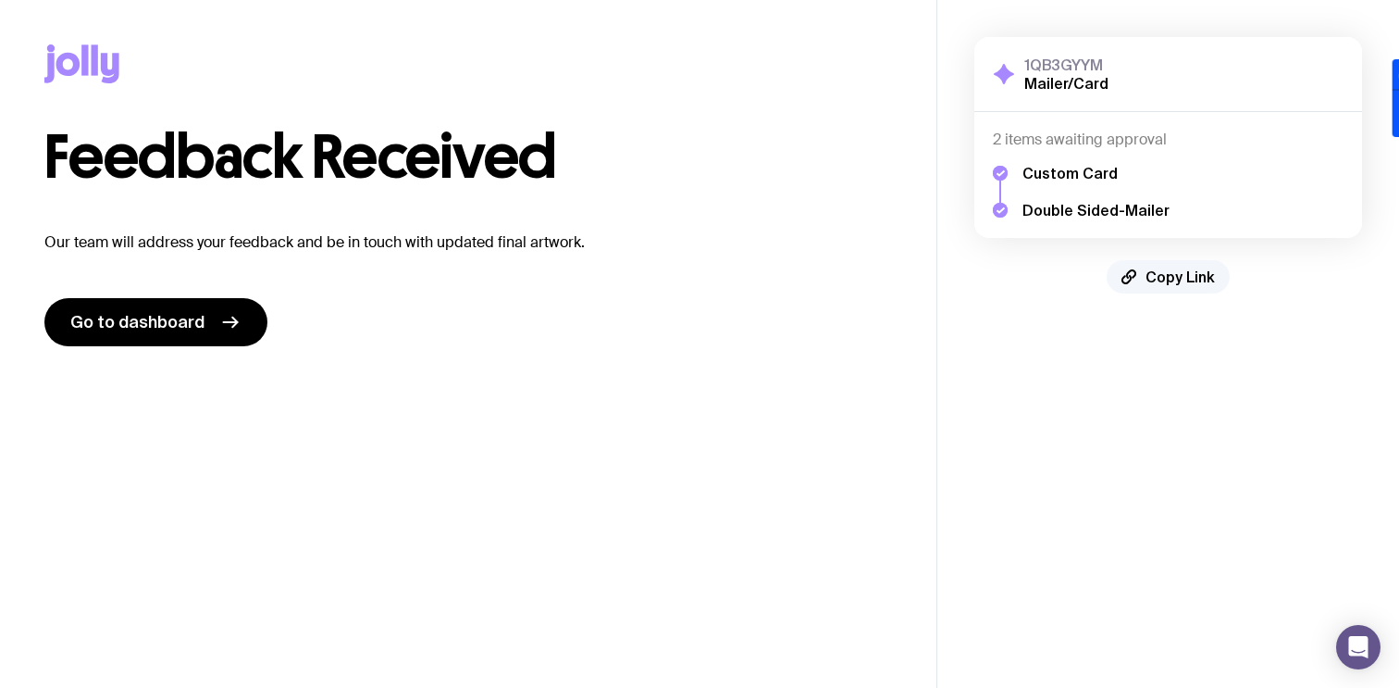
click at [1181, 276] on span "Copy Link" at bounding box center [1180, 276] width 69 height 19
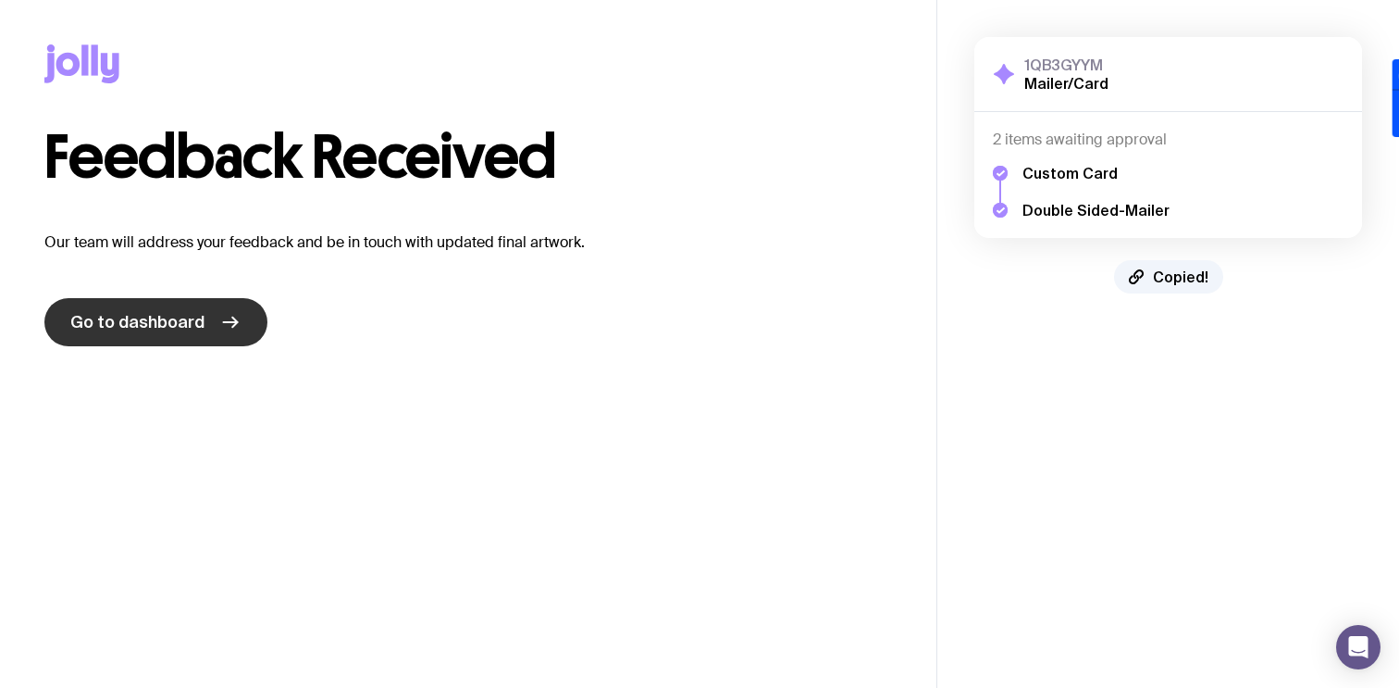
click at [175, 328] on span "Go to dashboard" at bounding box center [137, 322] width 134 height 22
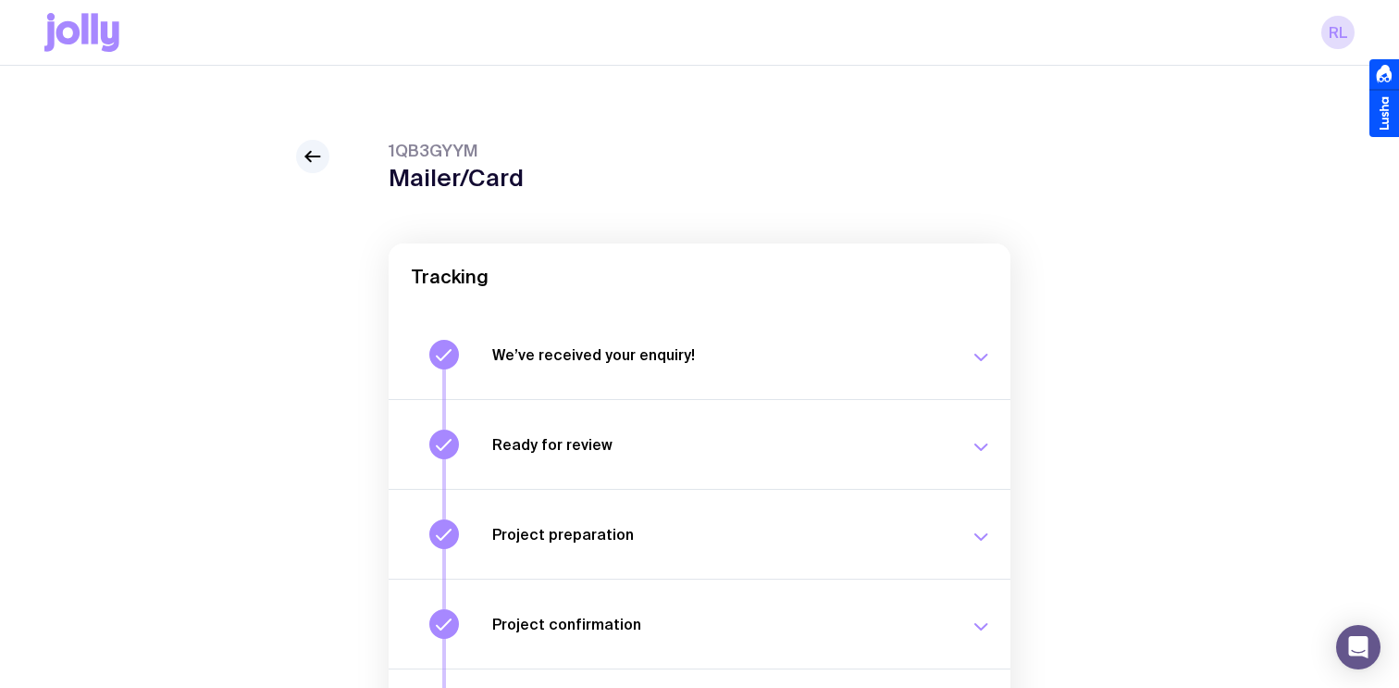
scroll to position [275, 0]
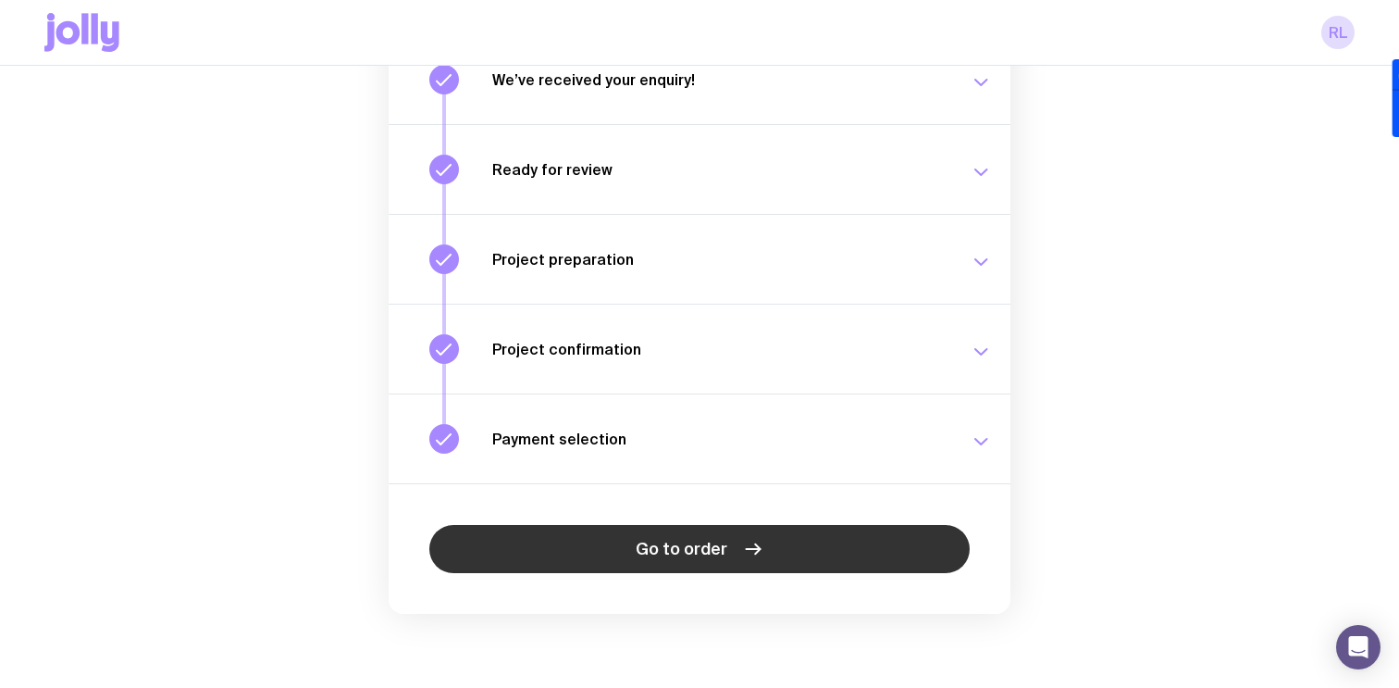
click at [670, 547] on span "Go to order" at bounding box center [682, 549] width 92 height 22
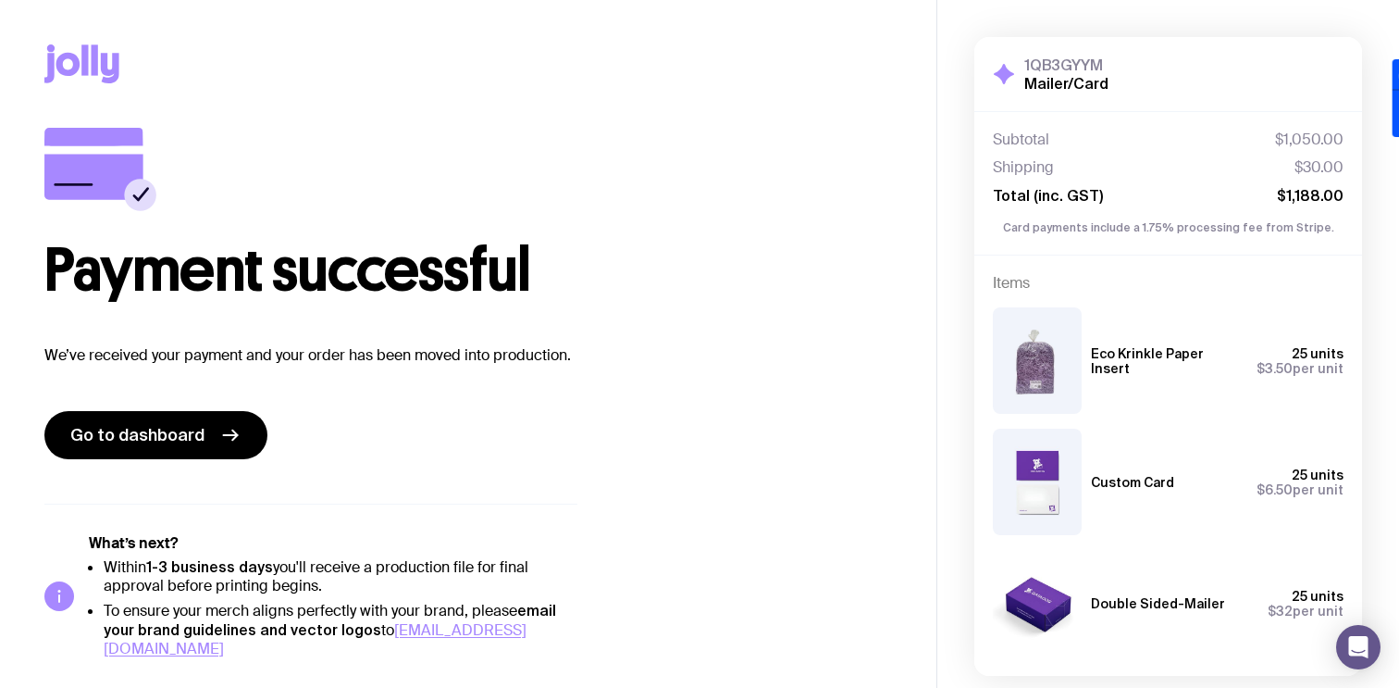
click at [1042, 485] on img at bounding box center [1037, 481] width 89 height 106
